Goal: Register for event/course

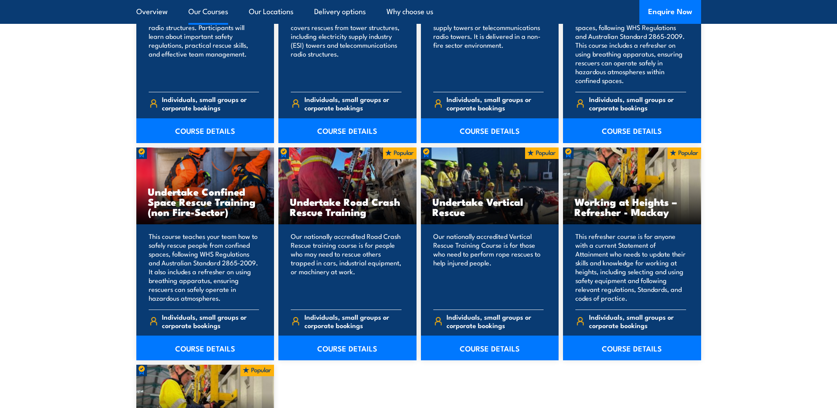
scroll to position [1015, 0]
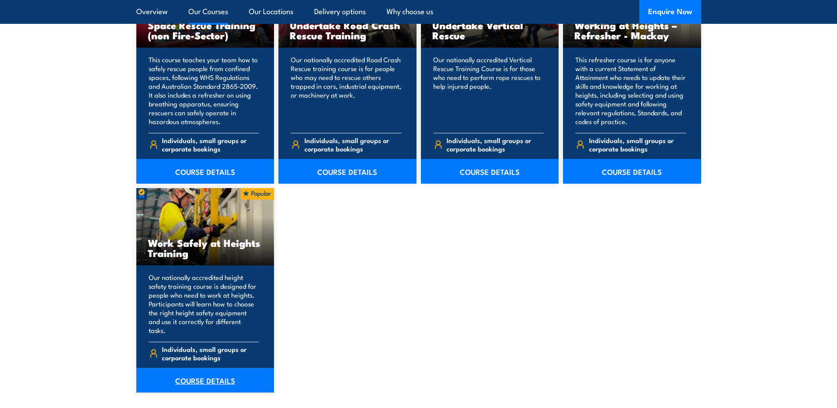
click at [220, 373] on link "COURSE DETAILS" at bounding box center [205, 380] width 138 height 25
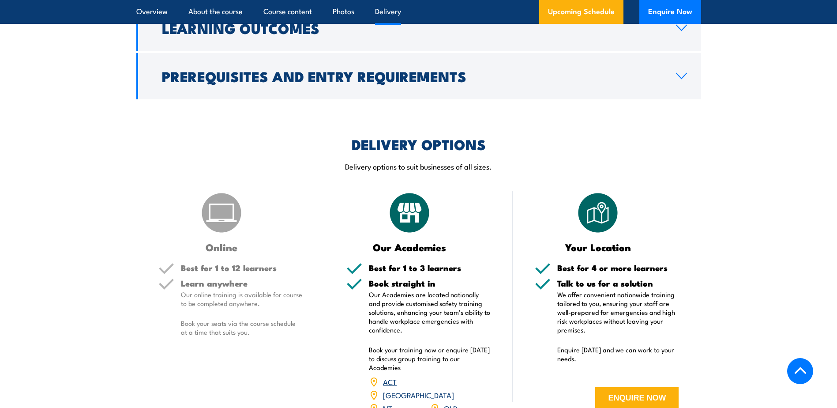
scroll to position [1015, 0]
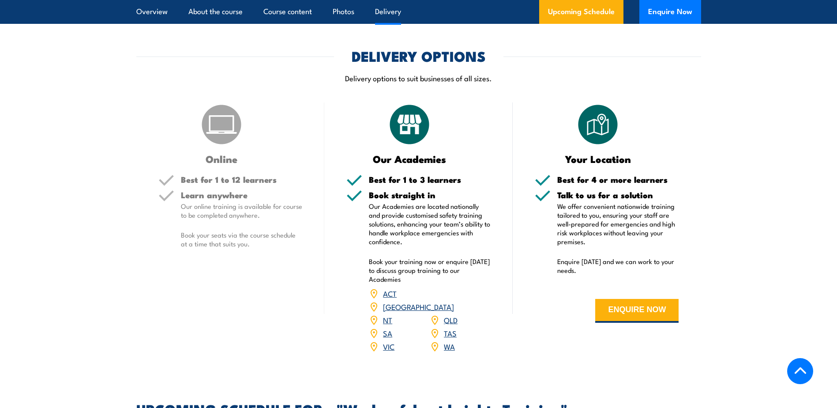
click at [453, 341] on link "WA" at bounding box center [449, 346] width 11 height 11
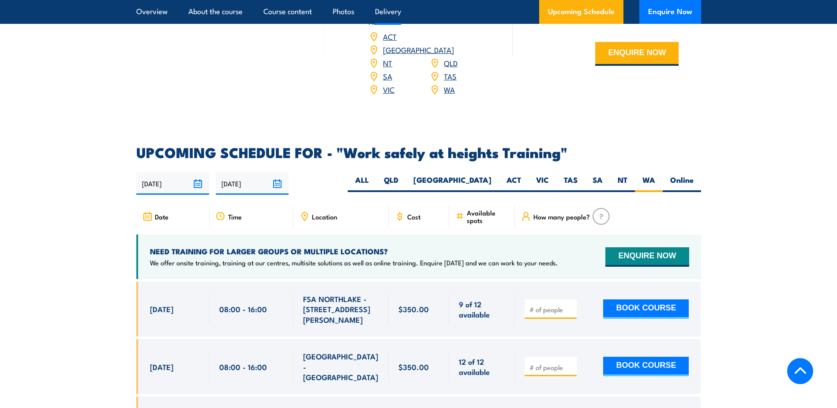
scroll to position [1184, 0]
